Goal: Check status: Check status

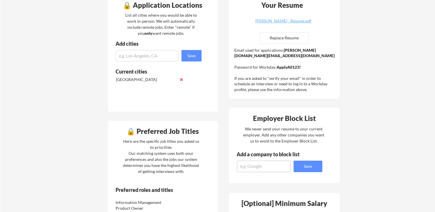
scroll to position [144, 0]
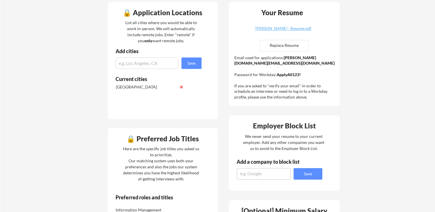
click at [235, 99] on div "Email used for applications: fernando.madrid@mailflux.com Password for Workday:…" at bounding box center [284, 77] width 101 height 45
click at [164, 116] on div "🔒 Application Locations List all cities where you would be able to work in-pers…" at bounding box center [163, 60] width 110 height 117
click at [141, 114] on div "🔒 Application Locations List all cities where you would be able to work in-pers…" at bounding box center [163, 60] width 110 height 117
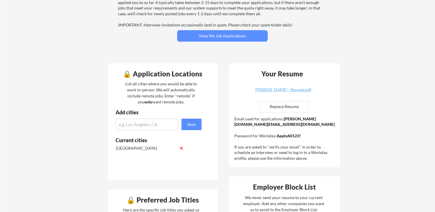
scroll to position [0, 0]
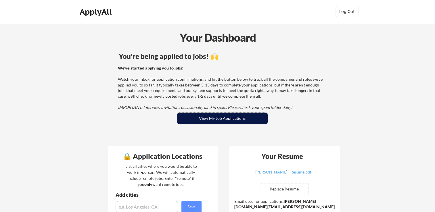
click at [200, 118] on button "View My Job Applications" at bounding box center [222, 118] width 90 height 11
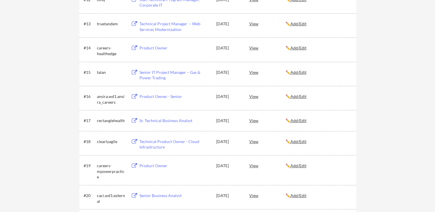
scroll to position [402, 0]
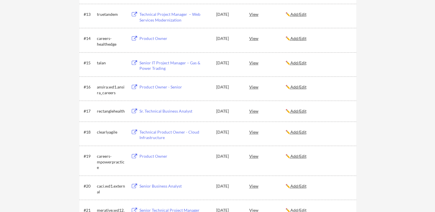
drag, startPoint x: 41, startPoint y: 100, endPoint x: 94, endPoint y: 123, distance: 58.2
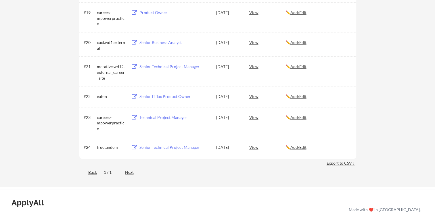
scroll to position [603, 0]
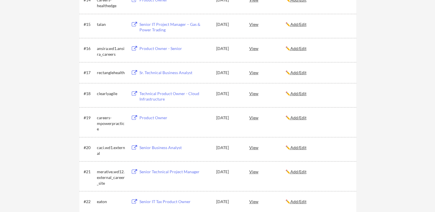
scroll to position [431, 0]
